Goal: Information Seeking & Learning: Find specific fact

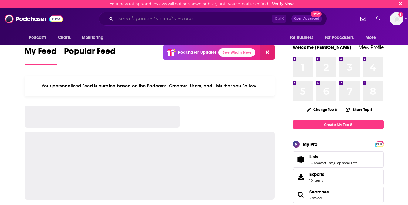
click at [225, 17] on input "Search podcasts, credits, & more..." at bounding box center [194, 19] width 157 height 10
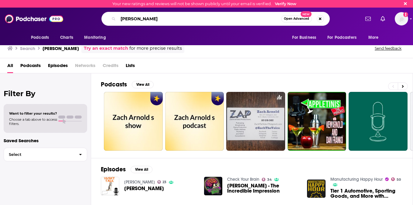
click at [193, 20] on input "[PERSON_NAME]" at bounding box center [199, 19] width 163 height 10
type input "optimize yourself"
